Goal: Information Seeking & Learning: Find specific page/section

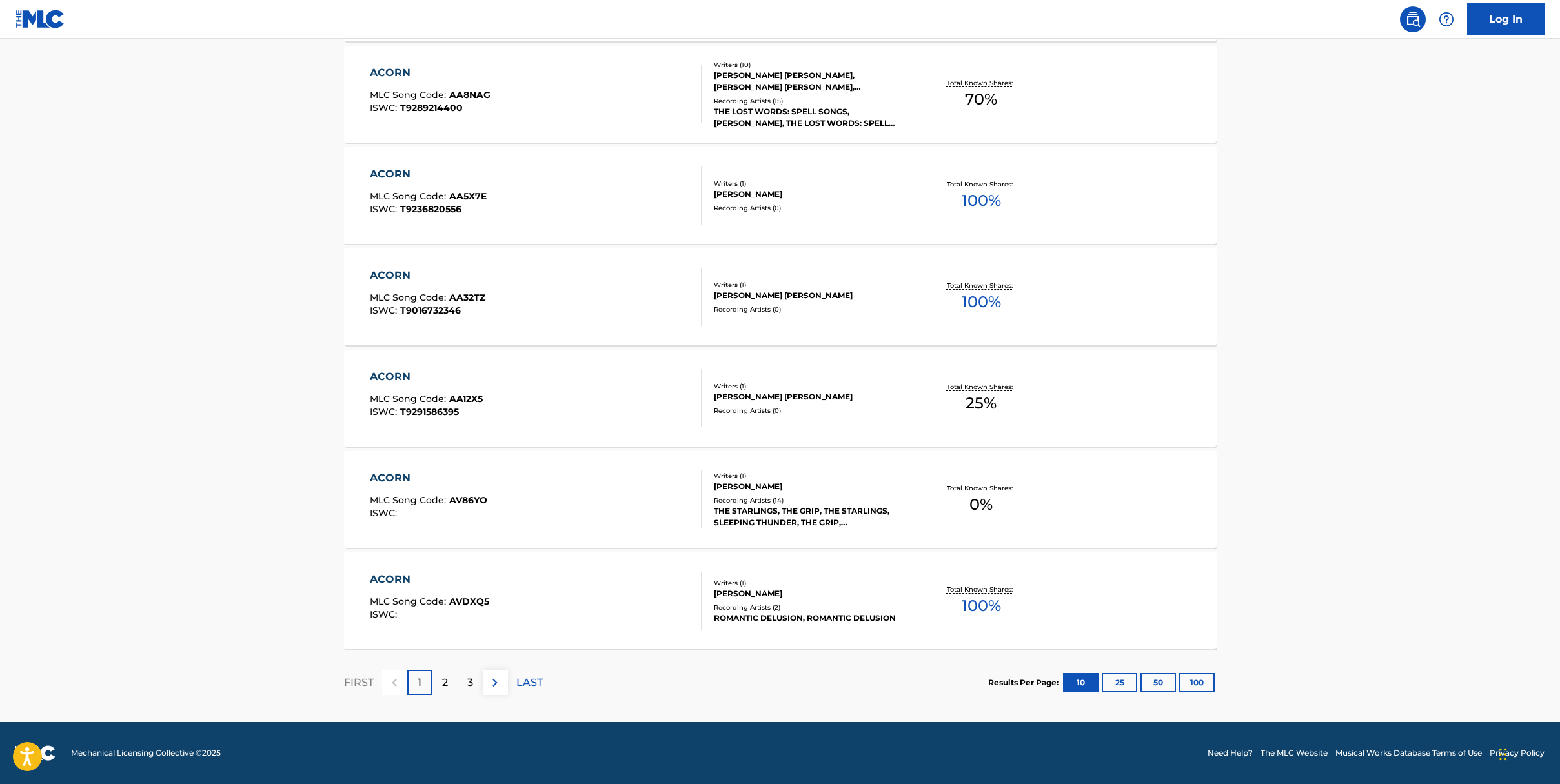
click at [436, 684] on div "2" at bounding box center [445, 682] width 25 height 25
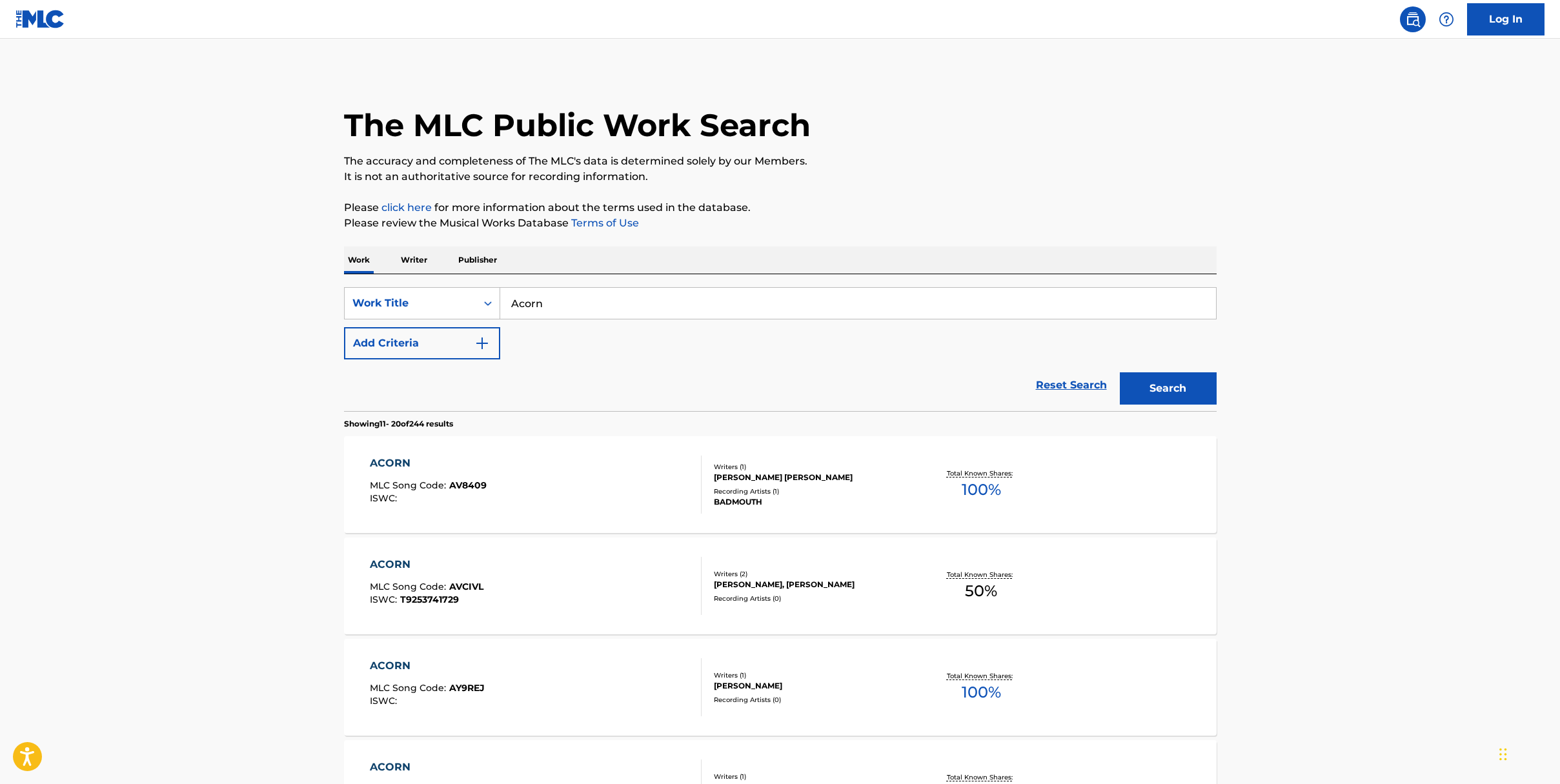
click at [481, 345] on img "Search Form" at bounding box center [482, 344] width 16 height 16
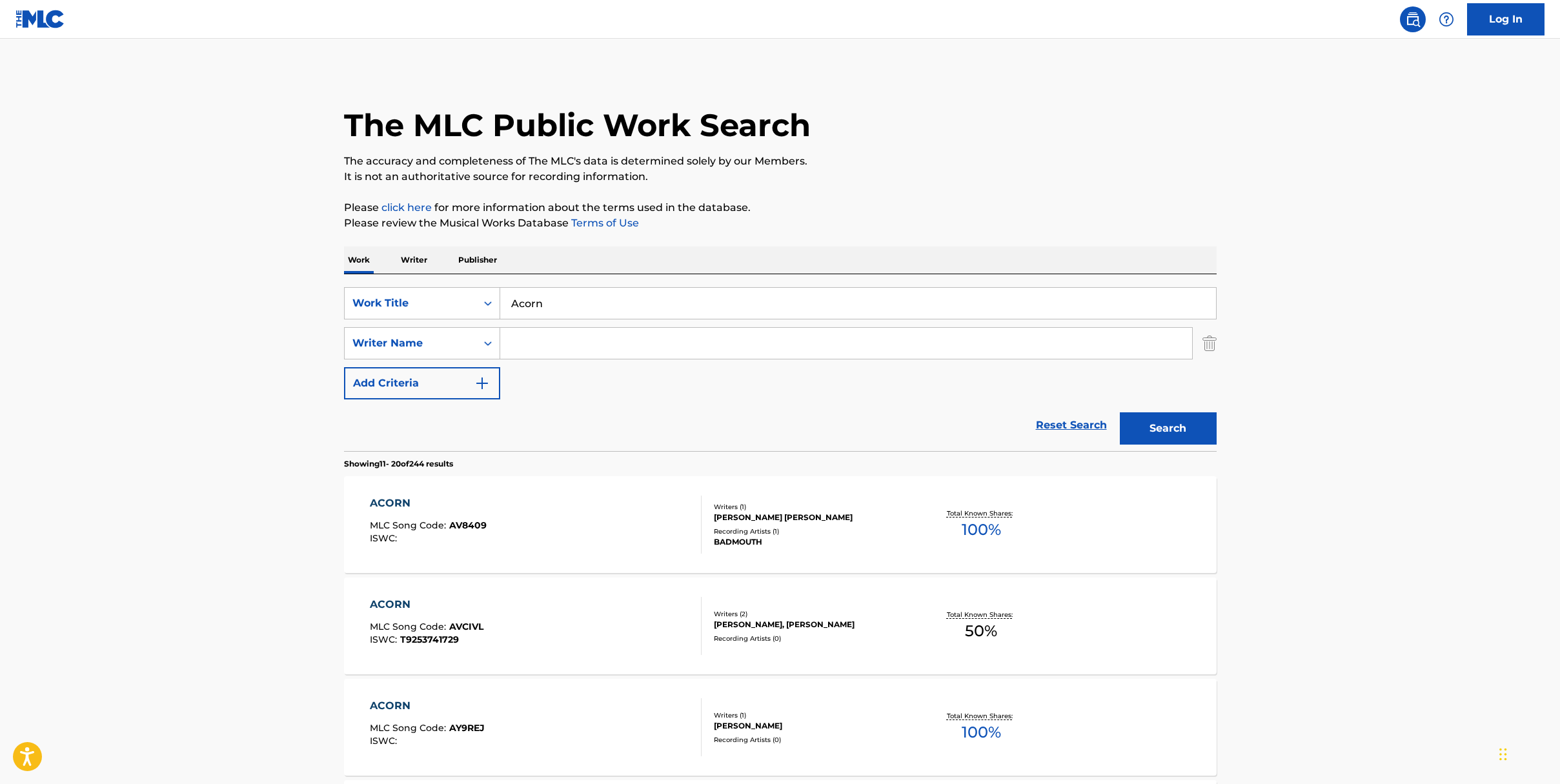
click at [481, 345] on div "Search Form" at bounding box center [488, 344] width 23 height 23
click at [547, 303] on input "Acorn" at bounding box center [858, 304] width 716 height 31
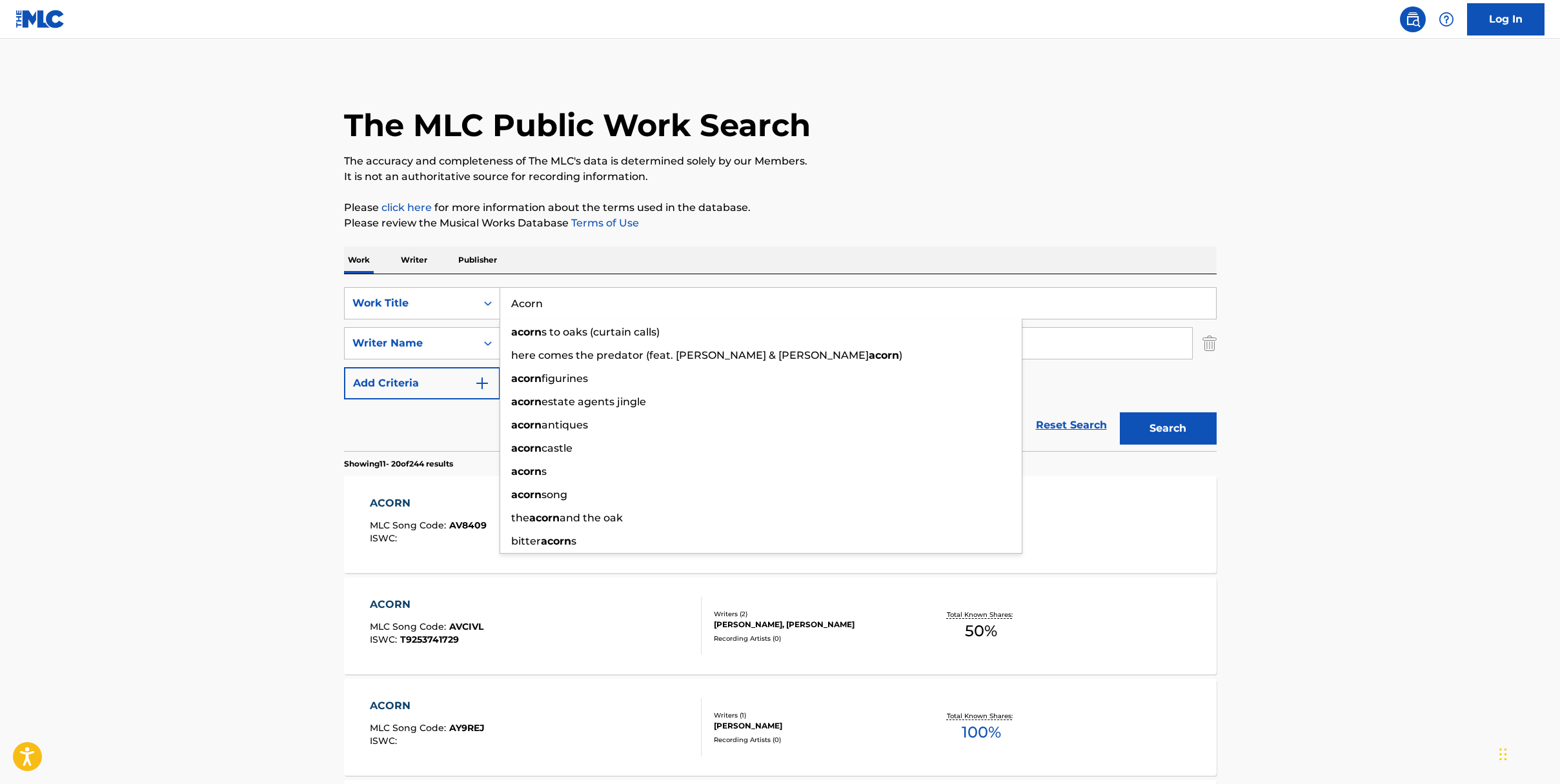
click at [547, 303] on input "Acorn" at bounding box center [858, 304] width 716 height 31
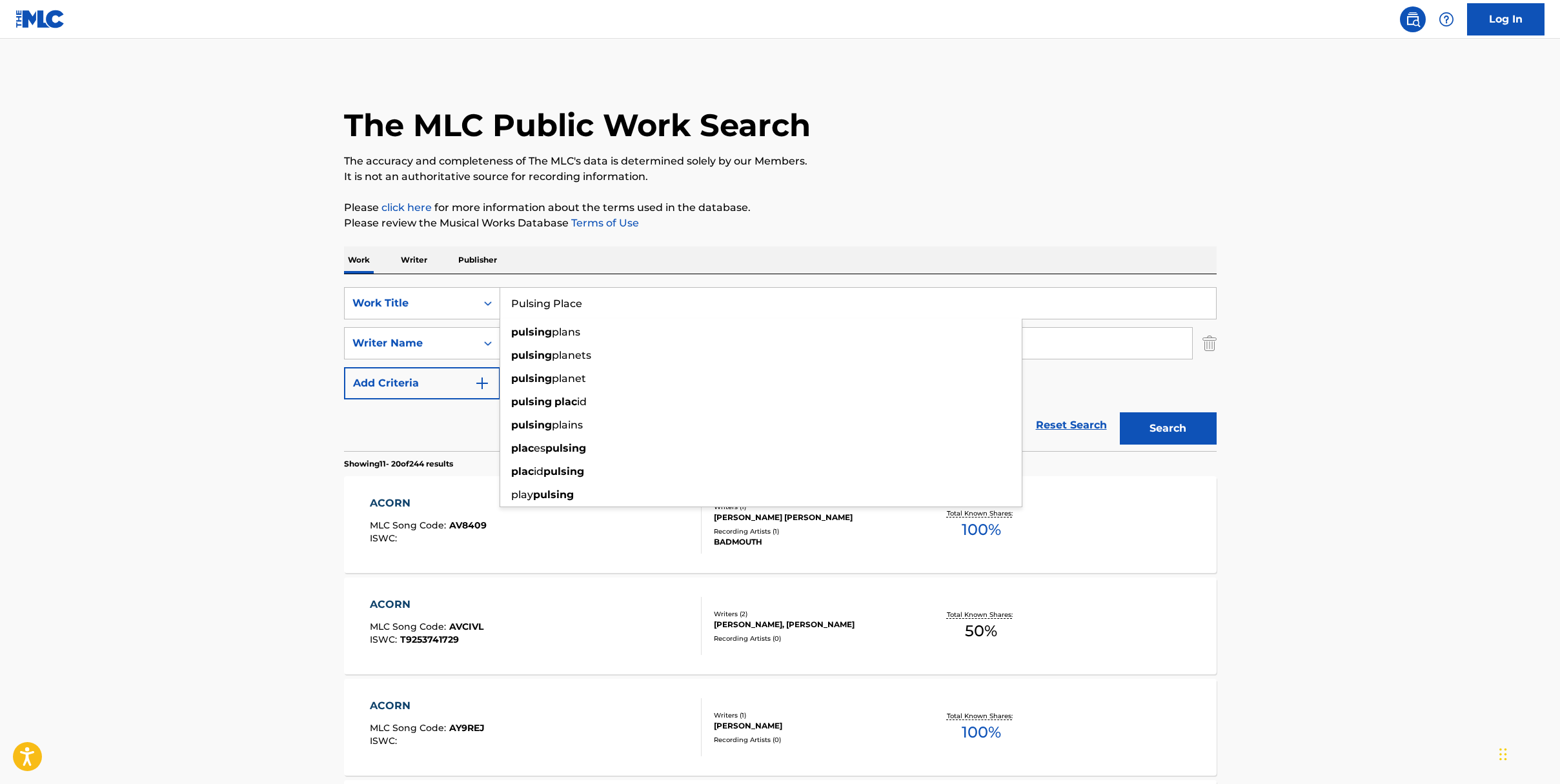
click at [1120, 412] on button "Search" at bounding box center [1169, 428] width 97 height 32
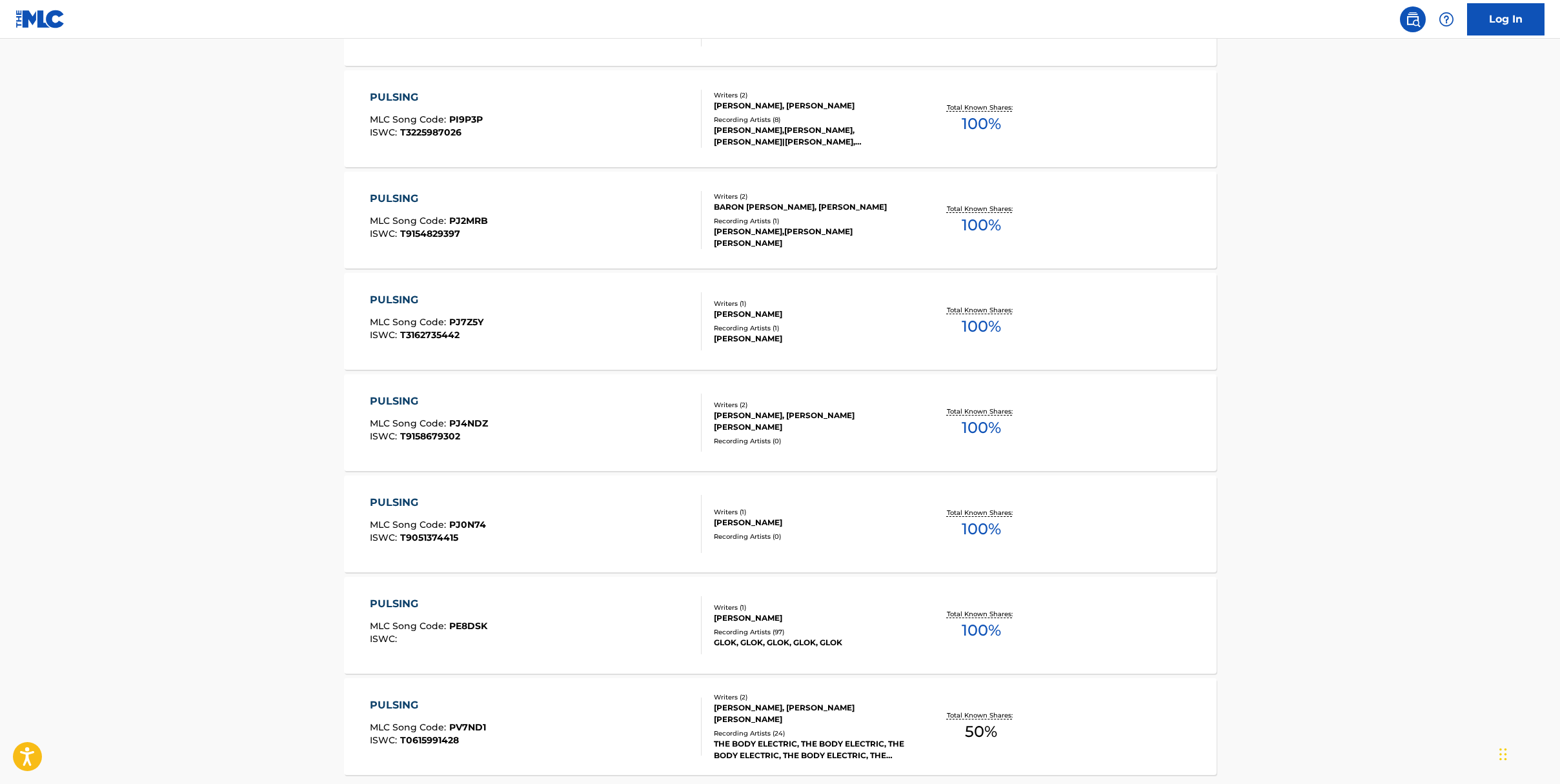
scroll to position [836, 0]
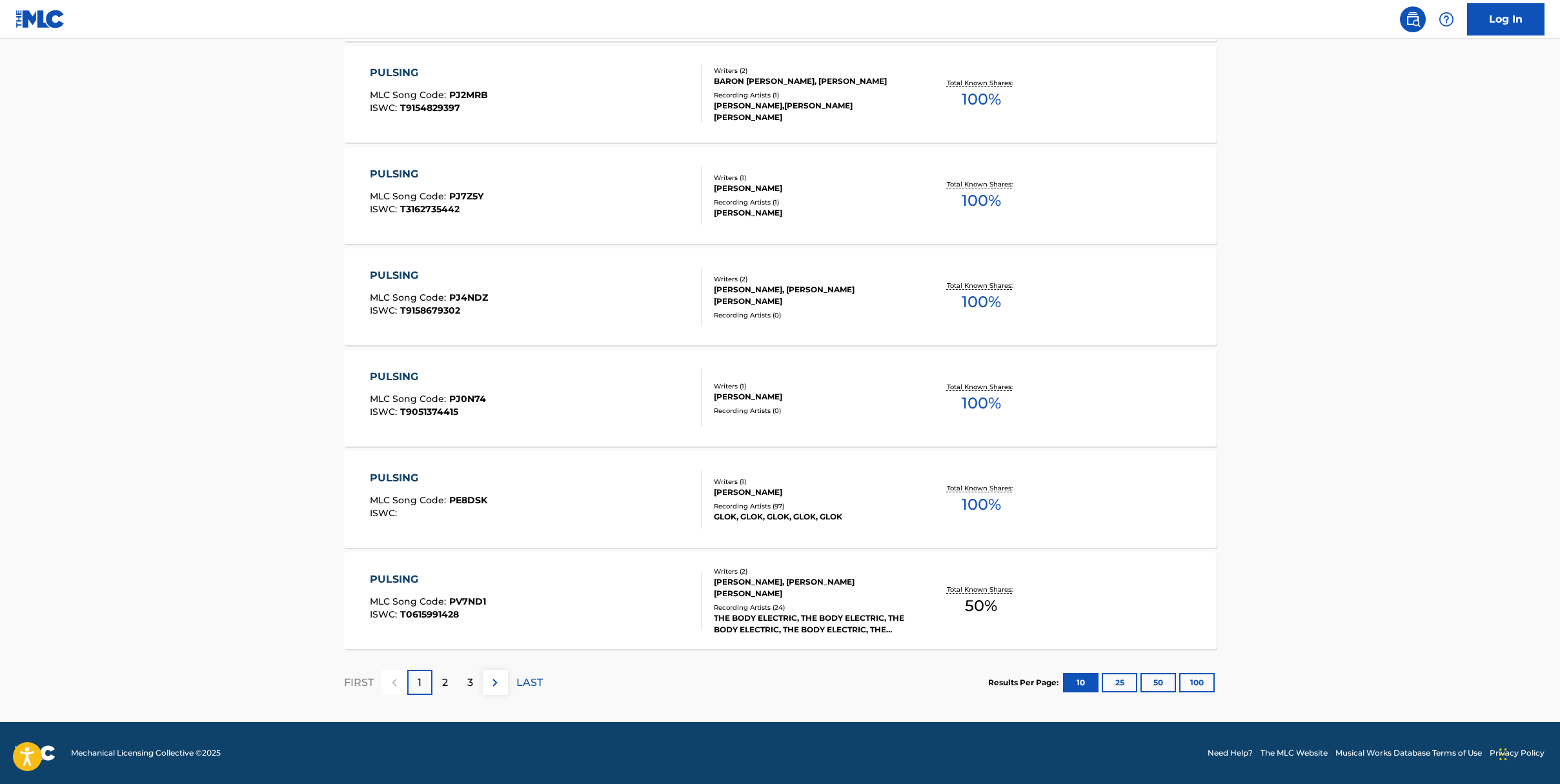
click at [444, 680] on p "2" at bounding box center [444, 682] width 5 height 16
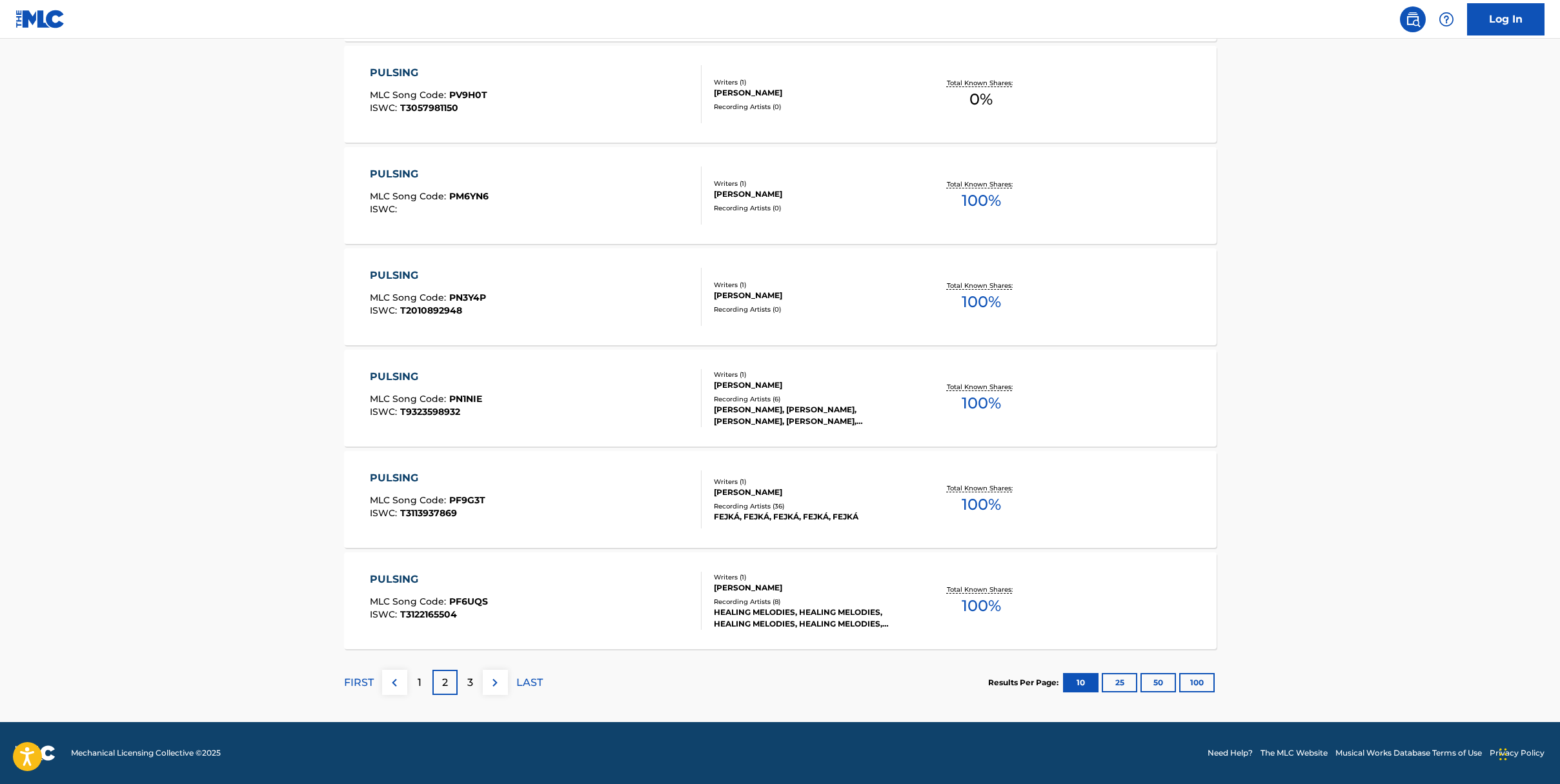
click at [467, 686] on p "3" at bounding box center [469, 682] width 5 height 16
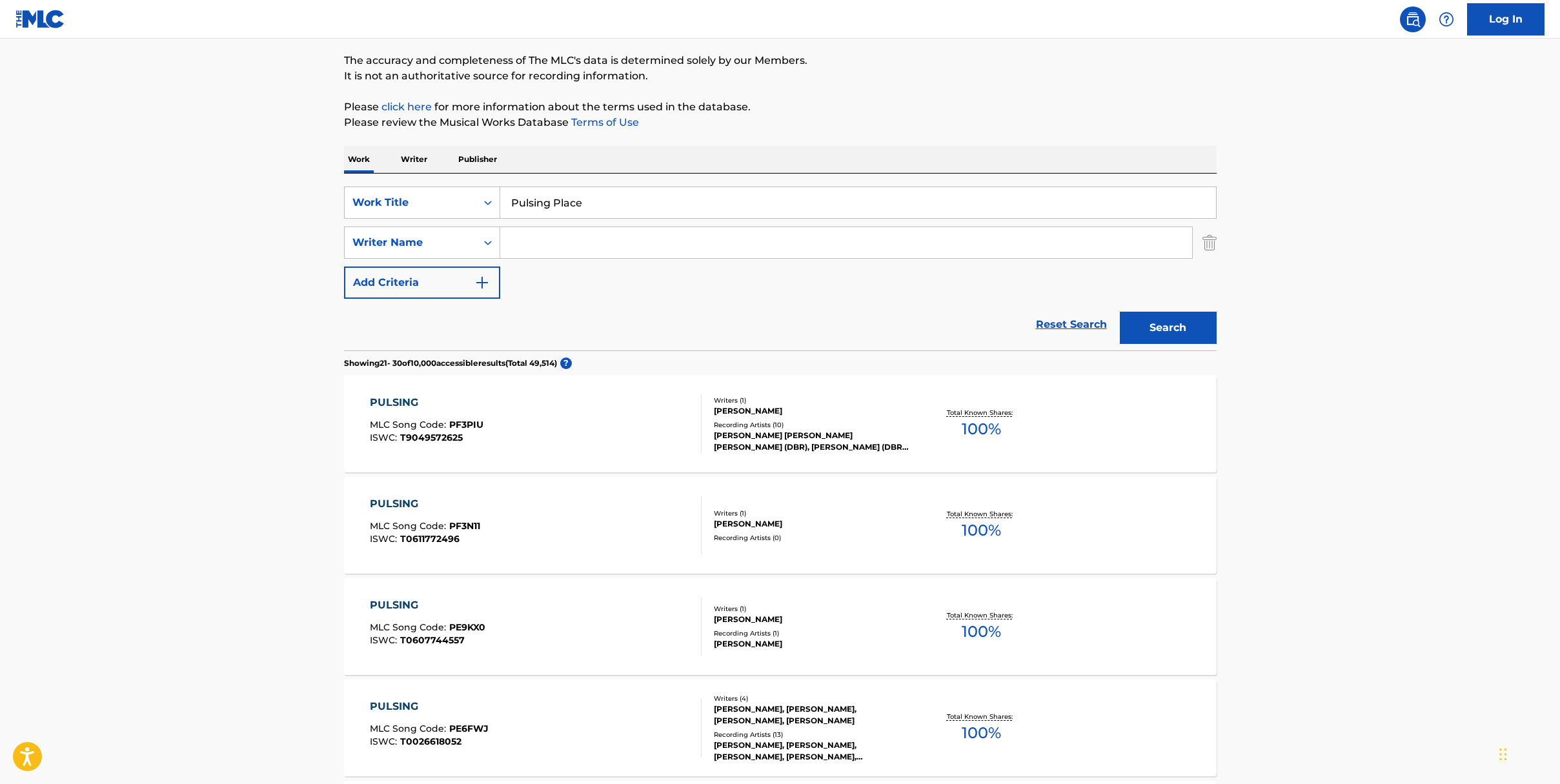
scroll to position [0, 0]
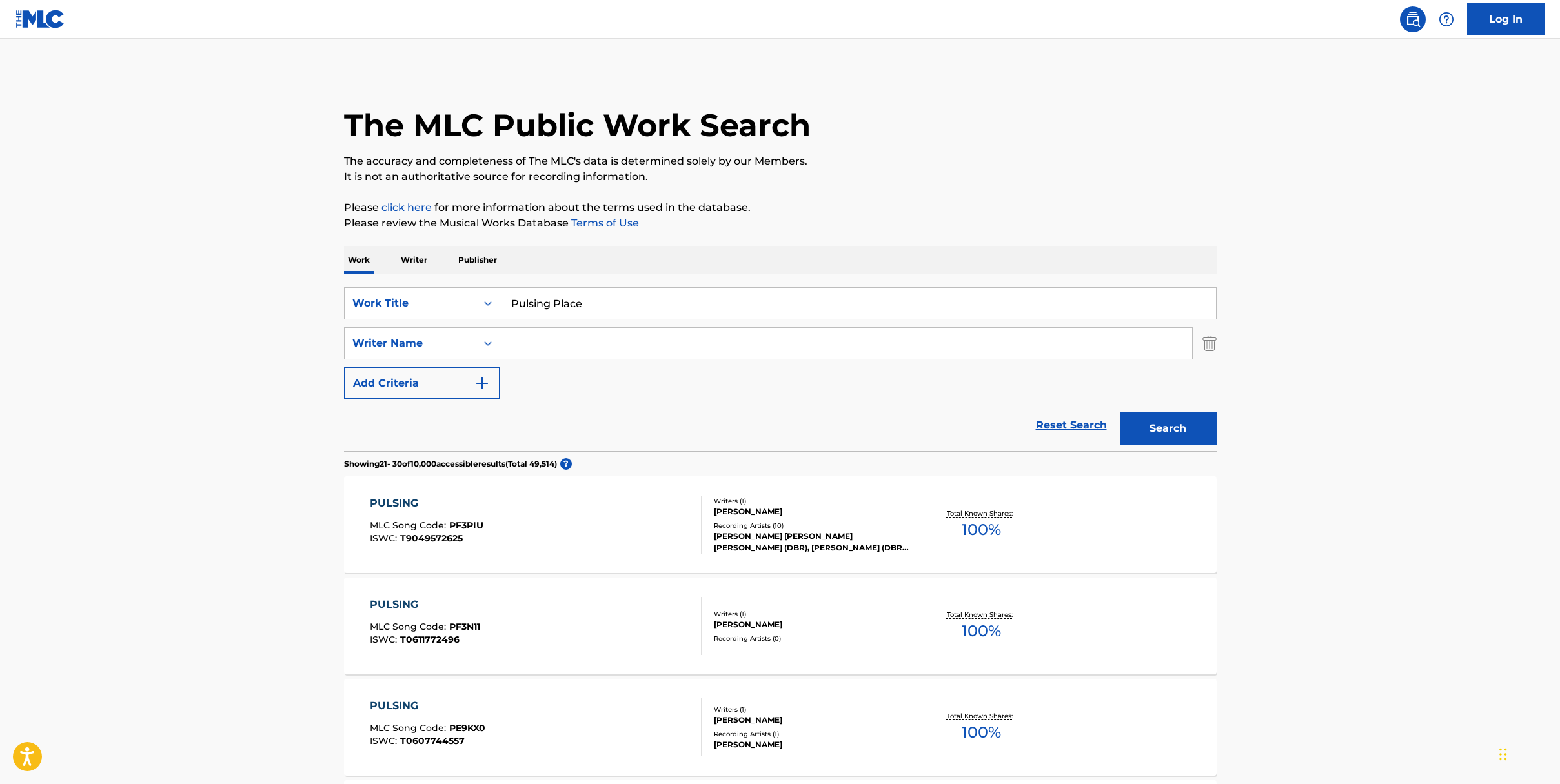
click at [549, 290] on input "Pulsing Place" at bounding box center [858, 304] width 716 height 31
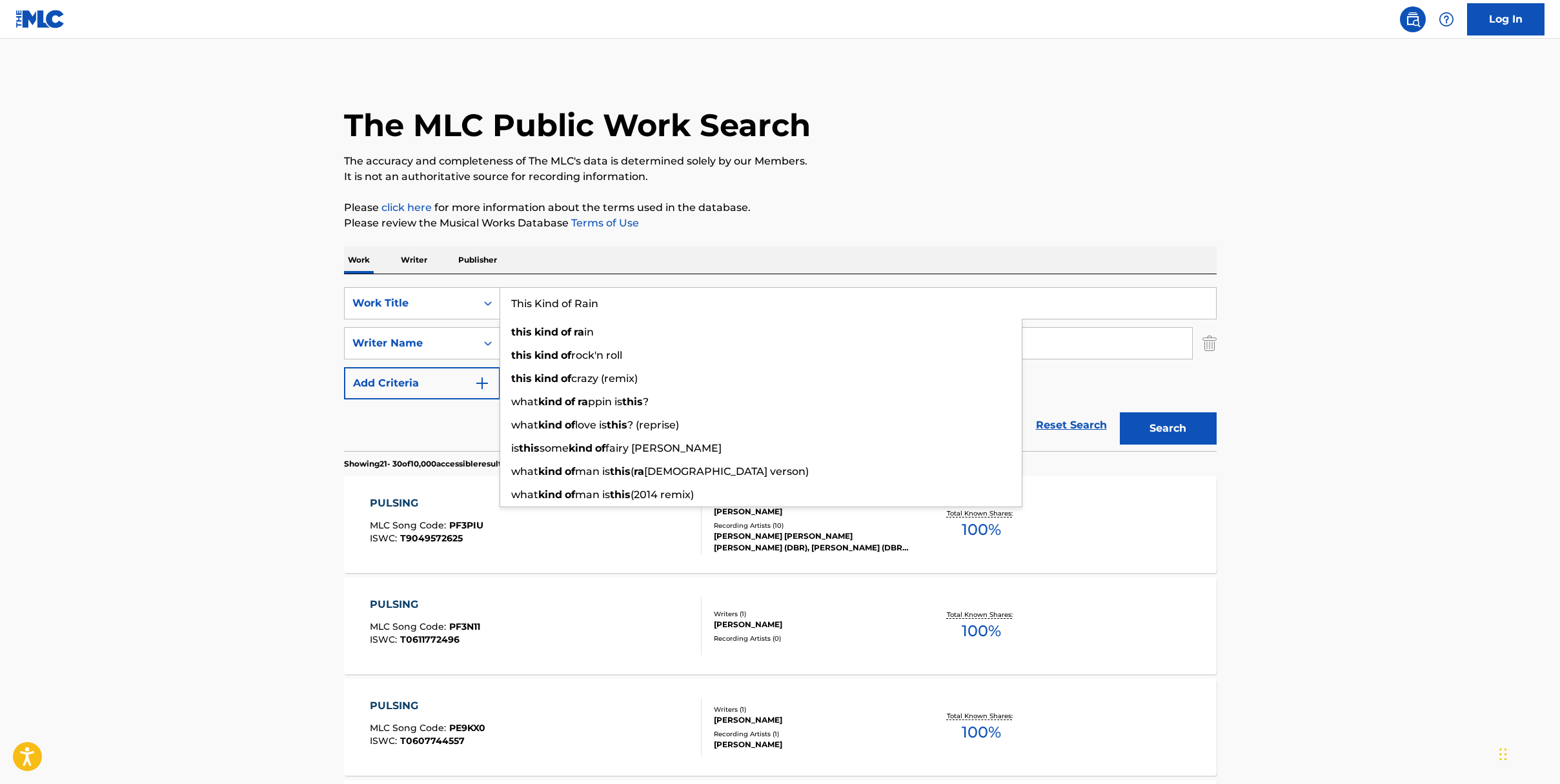
type input "This Kind of Rain"
click at [1120, 412] on button "Search" at bounding box center [1169, 428] width 97 height 32
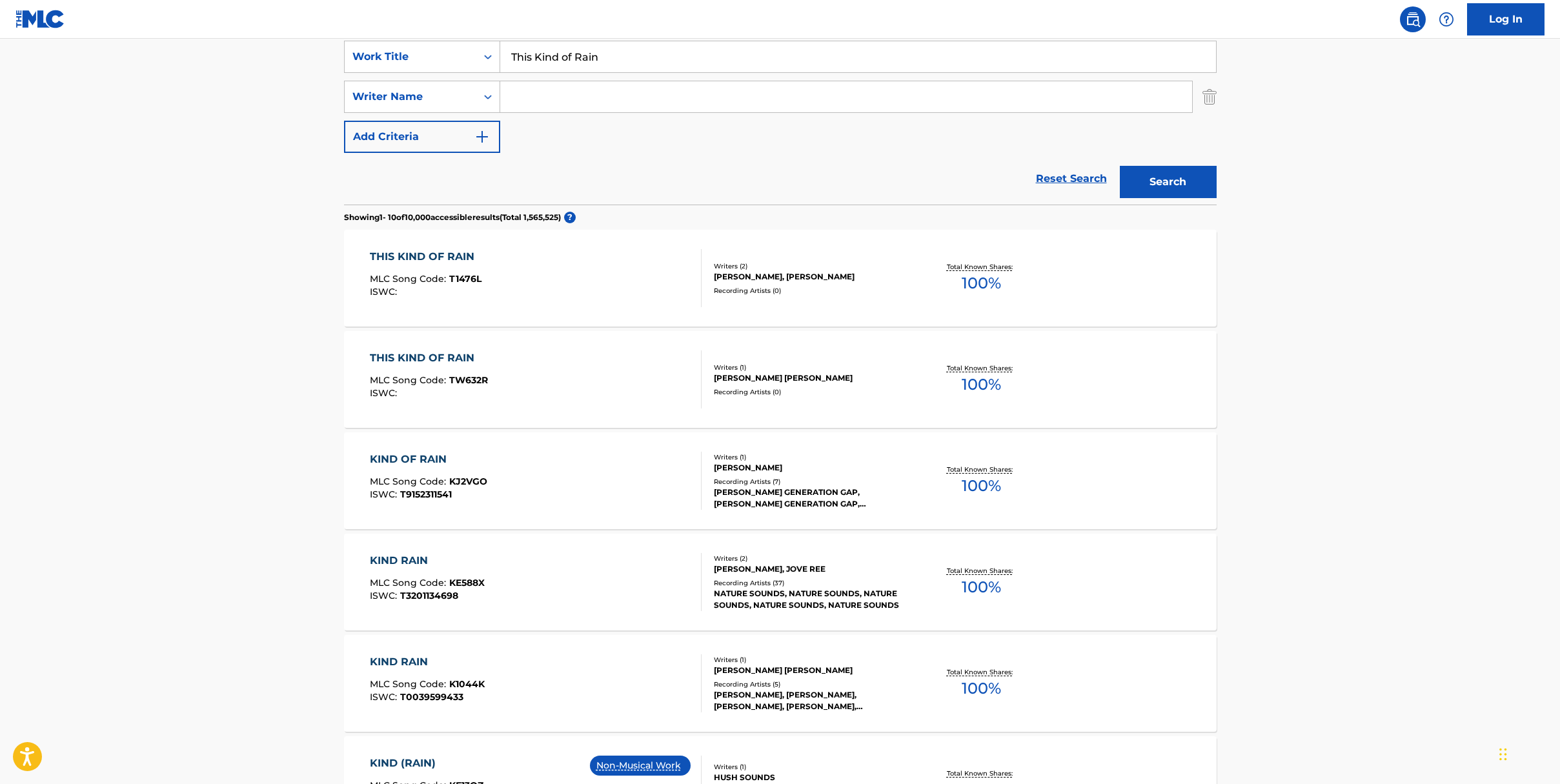
scroll to position [323, 0]
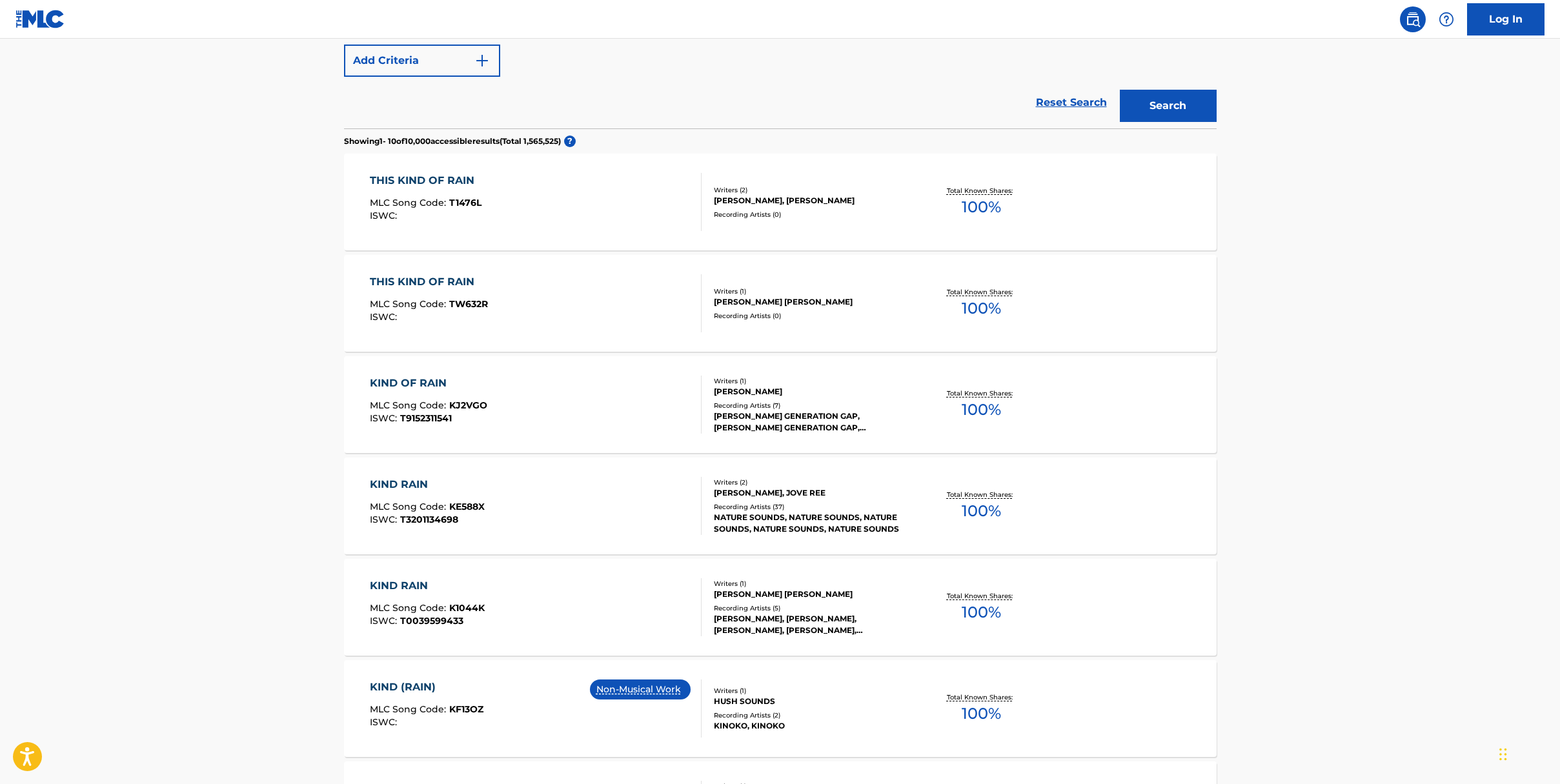
click at [417, 280] on div "THIS KIND OF RAIN" at bounding box center [428, 282] width 118 height 16
